Goal: Task Accomplishment & Management: Use online tool/utility

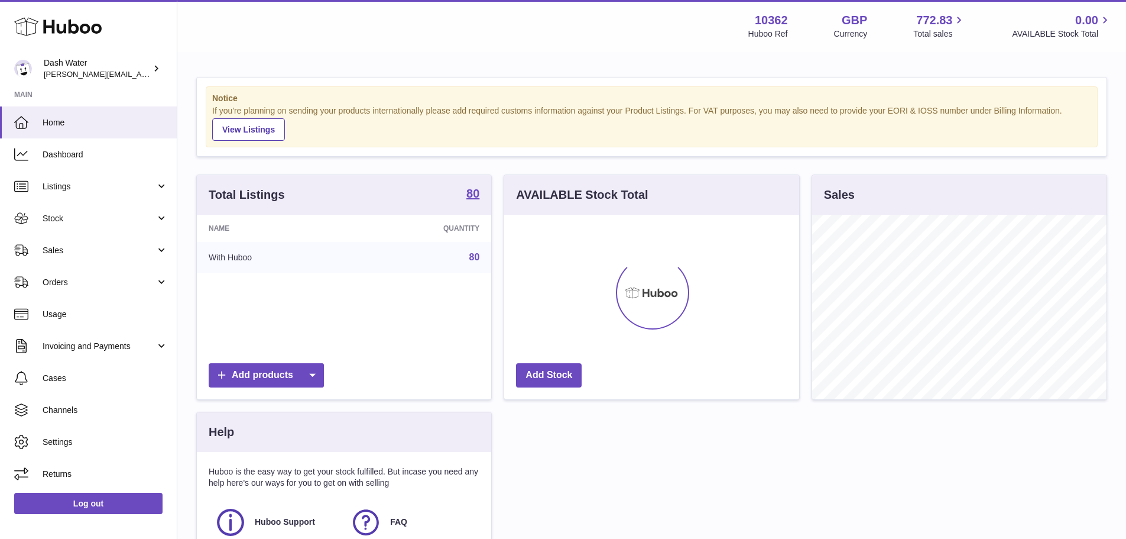
scroll to position [184, 295]
drag, startPoint x: 121, startPoint y: 285, endPoint x: 115, endPoint y: 287, distance: 6.4
click at [121, 285] on span "Orders" at bounding box center [99, 282] width 113 height 11
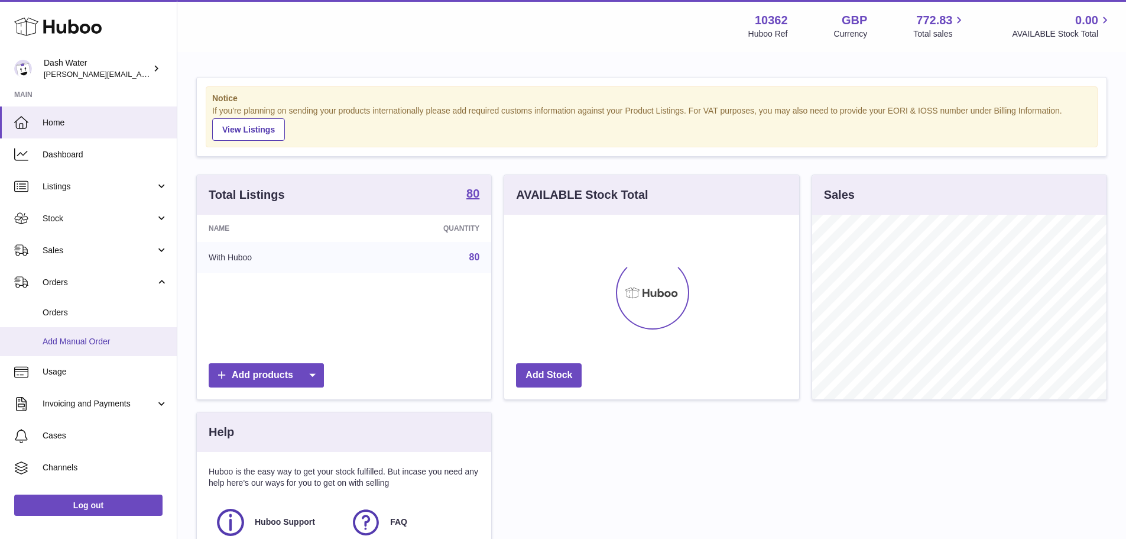
click at [70, 334] on link "Add Manual Order" at bounding box center [88, 341] width 177 height 29
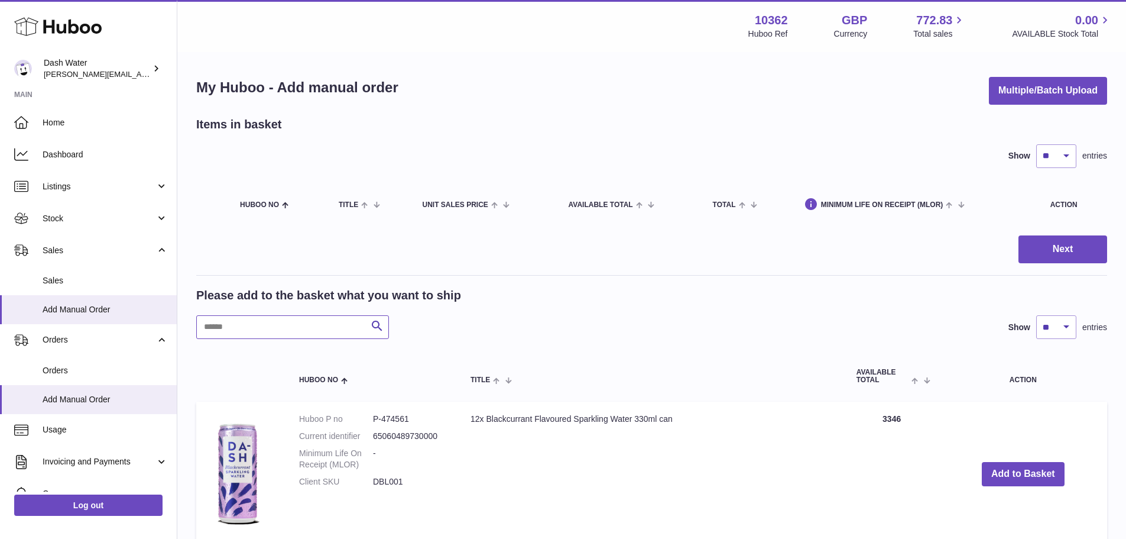
click at [261, 328] on input "text" at bounding box center [292, 327] width 193 height 24
click at [116, 507] on link "Log out" at bounding box center [88, 504] width 148 height 21
